Goal: Check status: Check status

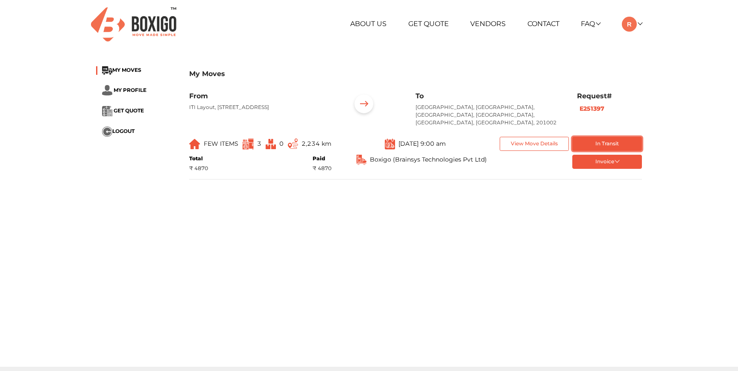
click at [601, 137] on button "In Transit" at bounding box center [607, 144] width 70 height 14
click at [607, 161] on button "Invoice" at bounding box center [607, 162] width 70 height 14
click at [528, 172] on div "My Moves From ITI Layout, 7th Sector, [GEOGRAPHIC_DATA] To [GEOGRAPHIC_DATA], […" at bounding box center [415, 126] width 465 height 120
click at [531, 141] on button "View Move Details" at bounding box center [535, 144] width 70 height 14
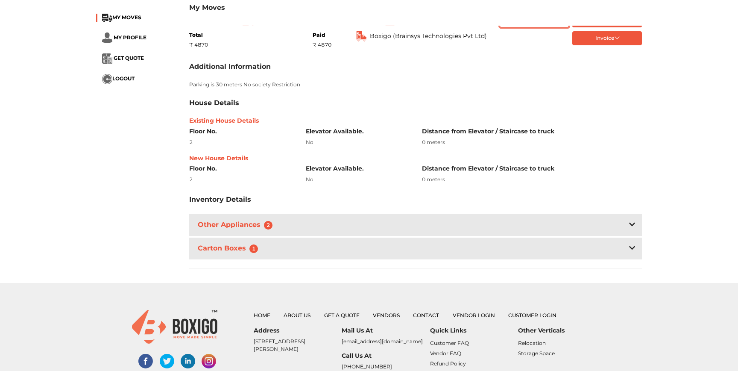
scroll to position [150, 0]
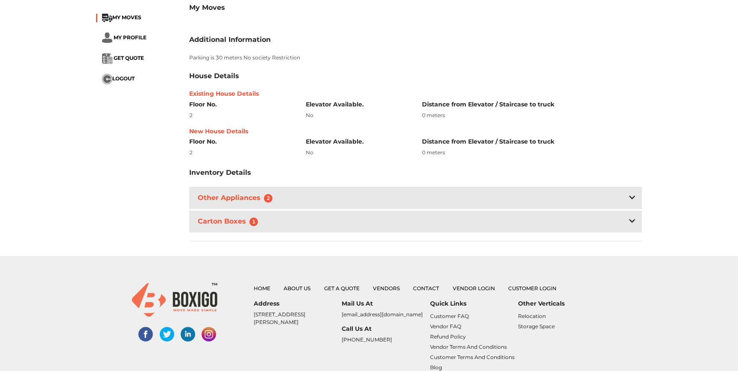
click at [300, 194] on div "Other Appliances 2" at bounding box center [415, 198] width 453 height 22
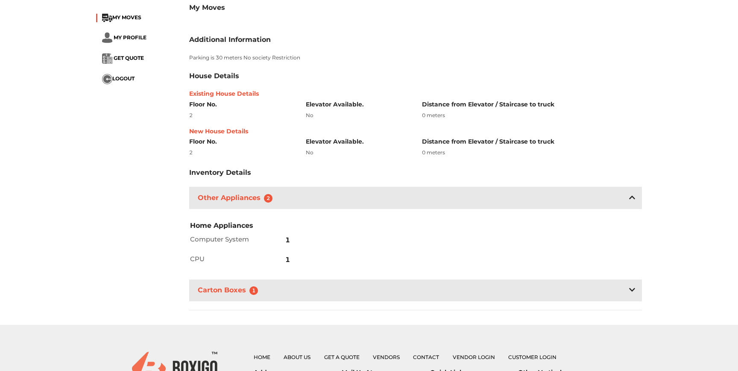
click at [289, 280] on div "Carton Boxes 1" at bounding box center [415, 290] width 453 height 22
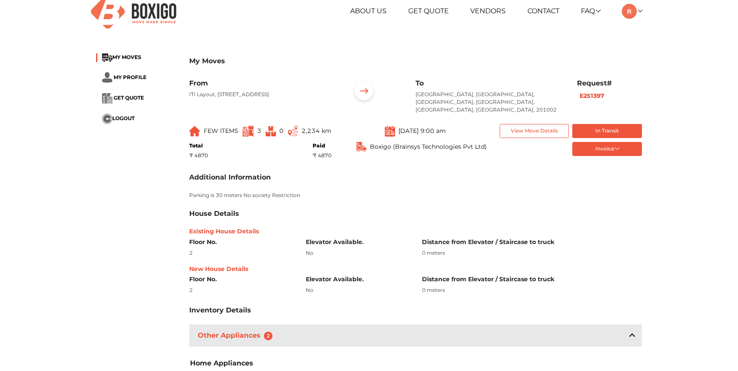
scroll to position [0, 0]
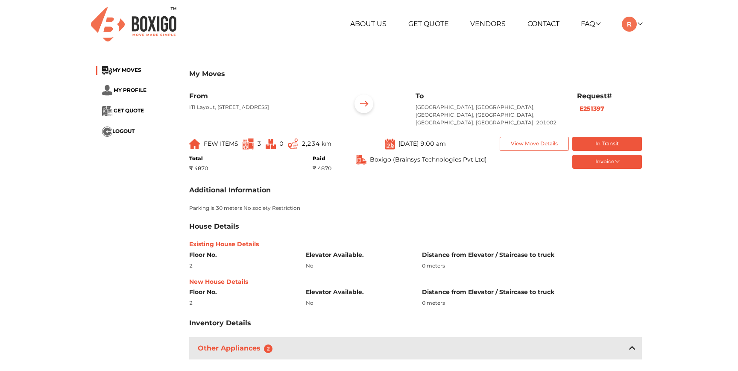
click at [137, 94] on li "MY PROFILE" at bounding box center [136, 90] width 80 height 11
click at [134, 92] on span "MY PROFILE" at bounding box center [130, 90] width 33 height 6
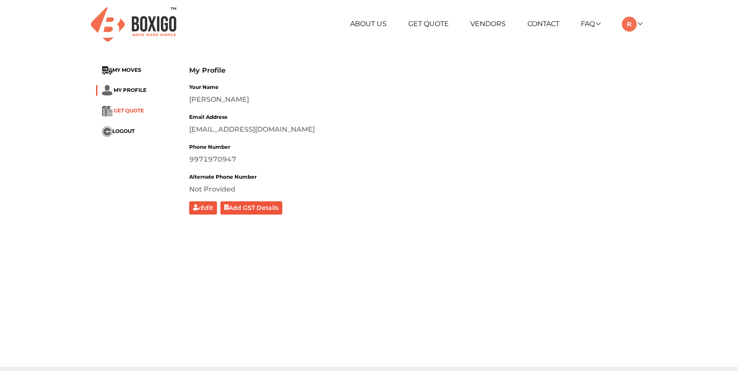
click at [134, 113] on span "GET QUOTE" at bounding box center [129, 111] width 30 height 6
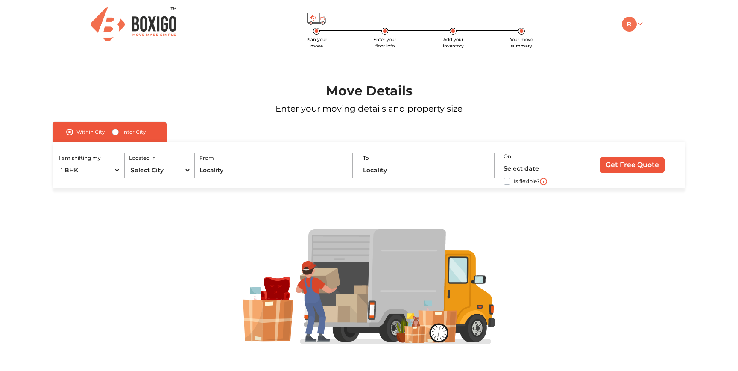
click at [630, 24] on img at bounding box center [629, 24] width 15 height 15
click at [649, 38] on link "My Moves" at bounding box center [656, 37] width 68 height 16
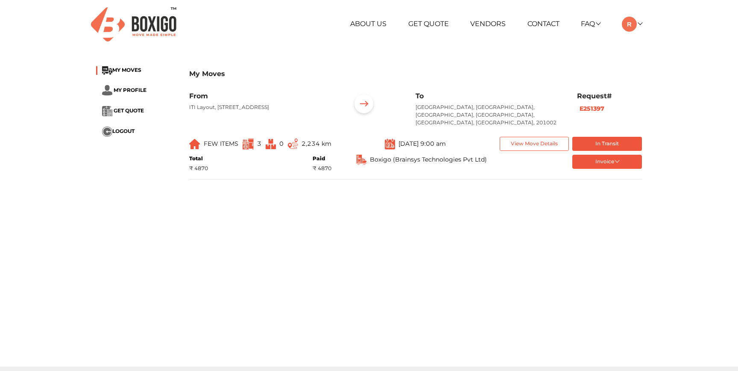
click at [365, 107] on img at bounding box center [364, 105] width 26 height 26
click at [604, 137] on button "In Transit" at bounding box center [607, 144] width 70 height 14
click at [601, 137] on button "In Transit" at bounding box center [607, 144] width 70 height 14
